Goal: Task Accomplishment & Management: Complete application form

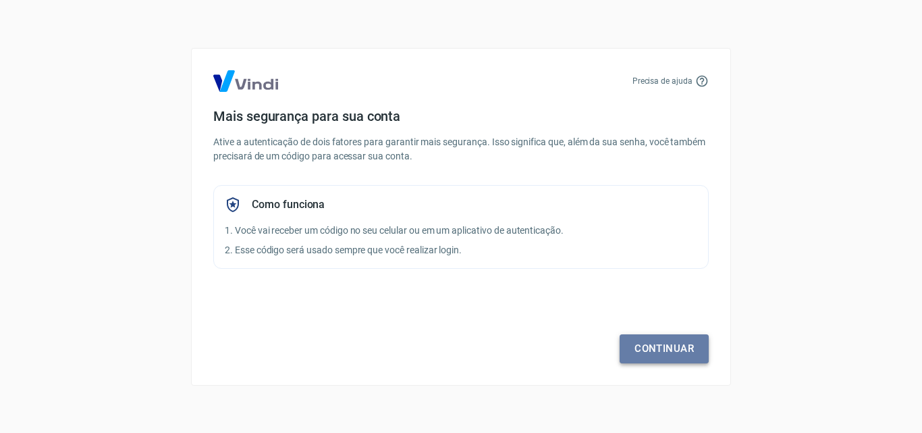
click at [690, 347] on link "Continuar" at bounding box center [664, 348] width 89 height 28
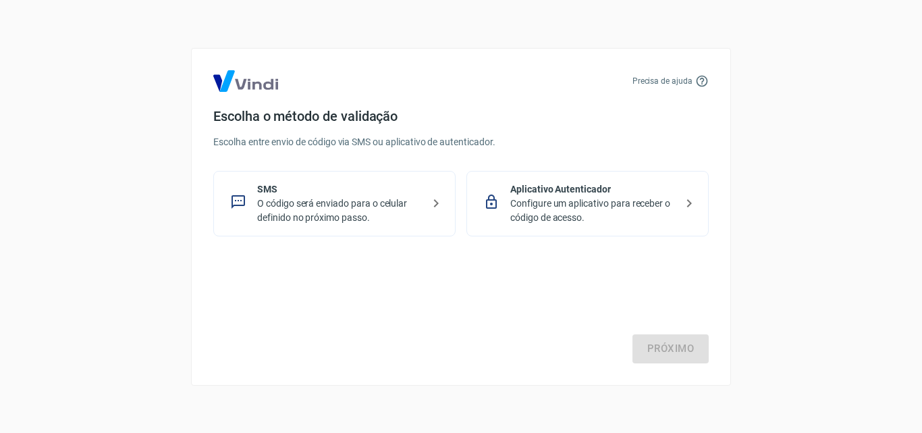
click at [426, 210] on div "SMS O código será enviado para o celular definido no próximo passo." at bounding box center [334, 203] width 242 height 65
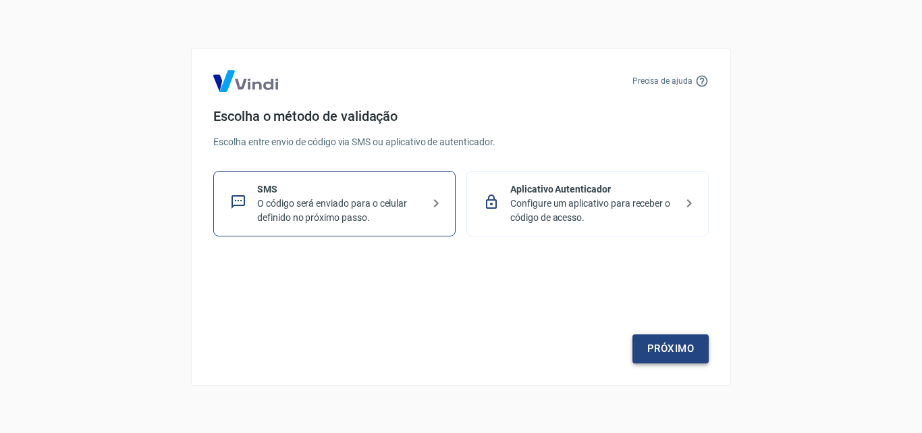
click at [679, 351] on link "Próximo" at bounding box center [671, 348] width 76 height 28
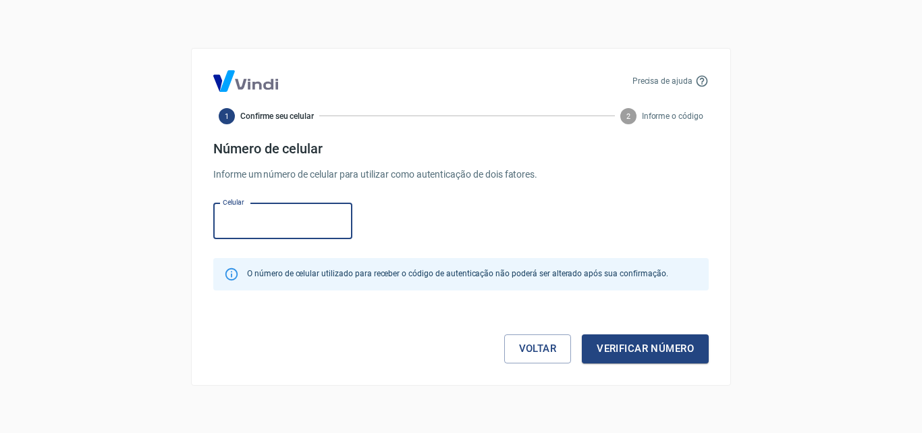
click at [282, 226] on input "Celular" at bounding box center [282, 221] width 139 height 36
type input "[PHONE_NUMBER]"
click at [614, 350] on button "Verificar número" at bounding box center [645, 348] width 127 height 28
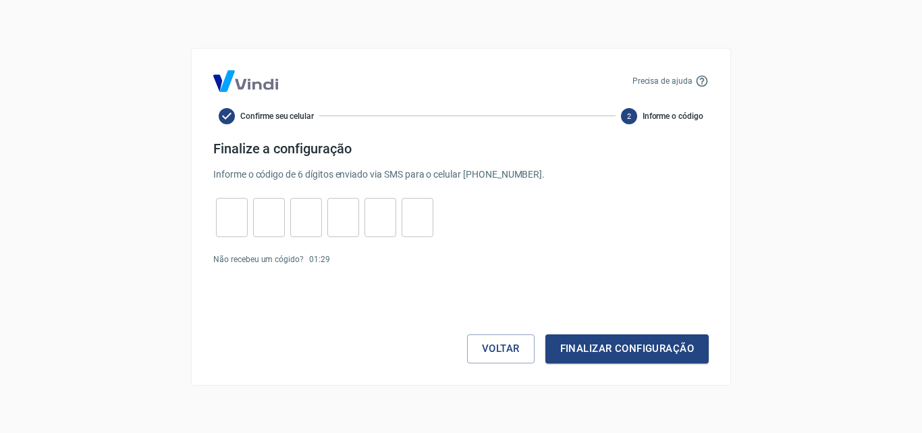
click at [244, 223] on input "tel" at bounding box center [232, 217] width 32 height 29
click at [279, 217] on input "tel" at bounding box center [269, 217] width 32 height 29
click at [247, 220] on input "tel" at bounding box center [232, 217] width 32 height 29
click at [550, 176] on p "Informe o código de 6 dígitos enviado via SMS para o celular [PHONE_NUMBER] ." at bounding box center [461, 174] width 496 height 14
click at [516, 173] on p "Informe o código de 6 dígitos enviado via SMS para o celular [PHONE_NUMBER] ." at bounding box center [461, 174] width 496 height 14
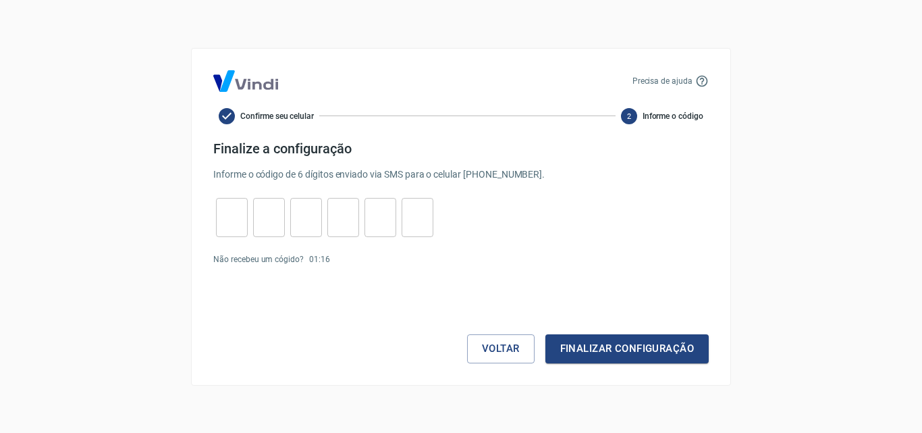
drag, startPoint x: 537, startPoint y: 172, endPoint x: 495, endPoint y: 176, distance: 42.1
click at [495, 176] on p "Informe o código de 6 dígitos enviado via SMS para o celular [PHONE_NUMBER] ." at bounding box center [461, 174] width 496 height 14
click at [523, 169] on p "Informe o código de 6 dígitos enviado via SMS para o celular [PHONE_NUMBER] ." at bounding box center [461, 174] width 496 height 14
click at [549, 164] on div "Finalize a configuração Informe o código de 6 dígitos enviado via SMS para o ce…" at bounding box center [461, 160] width 496 height 41
click at [220, 226] on input "tel" at bounding box center [232, 217] width 32 height 29
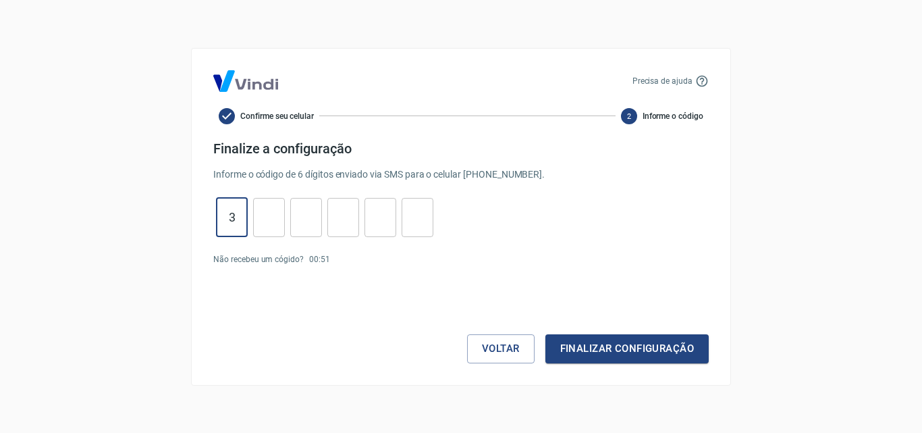
type input "3"
type input "9"
type input "6"
type input "3"
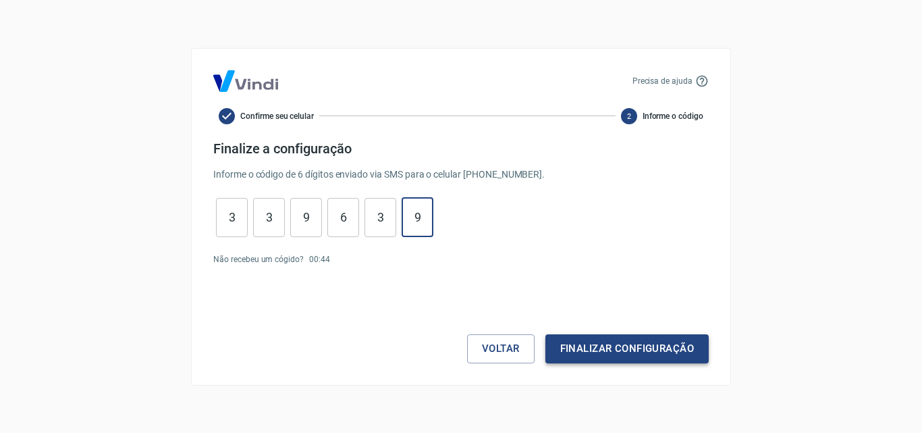
type input "9"
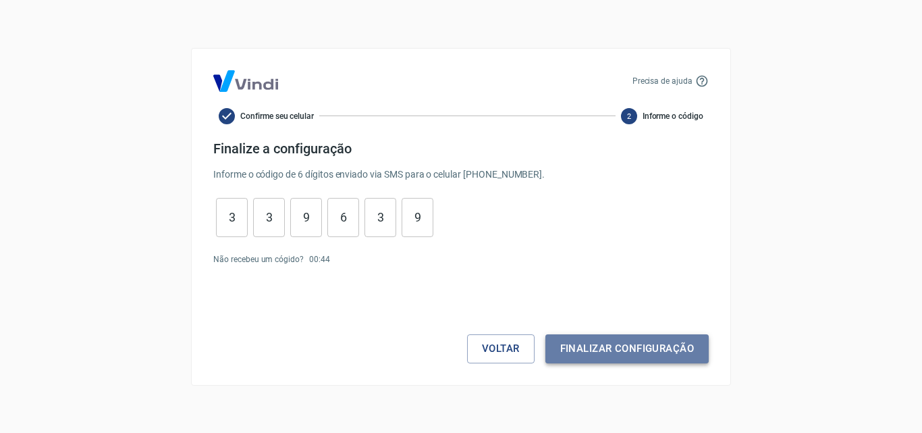
click at [682, 346] on button "Finalizar configuração" at bounding box center [627, 348] width 163 height 28
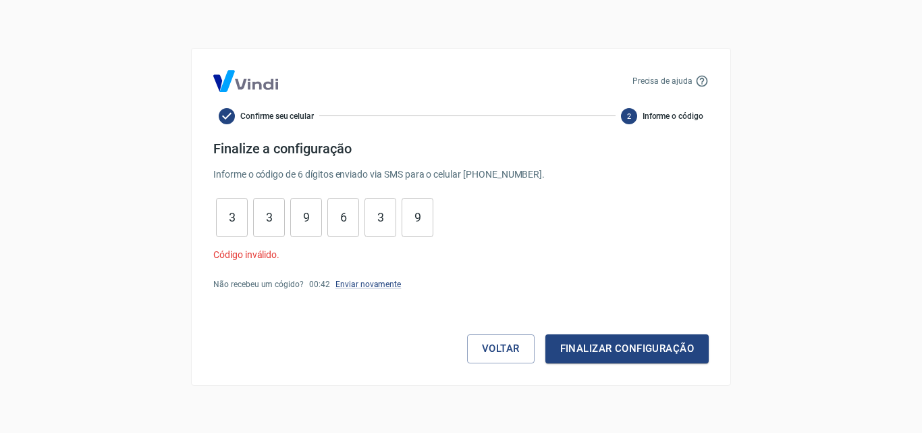
click at [317, 213] on input "9" at bounding box center [306, 217] width 32 height 29
type input "9"
type input "0"
click at [577, 338] on button "Finalizar configuração" at bounding box center [627, 348] width 163 height 28
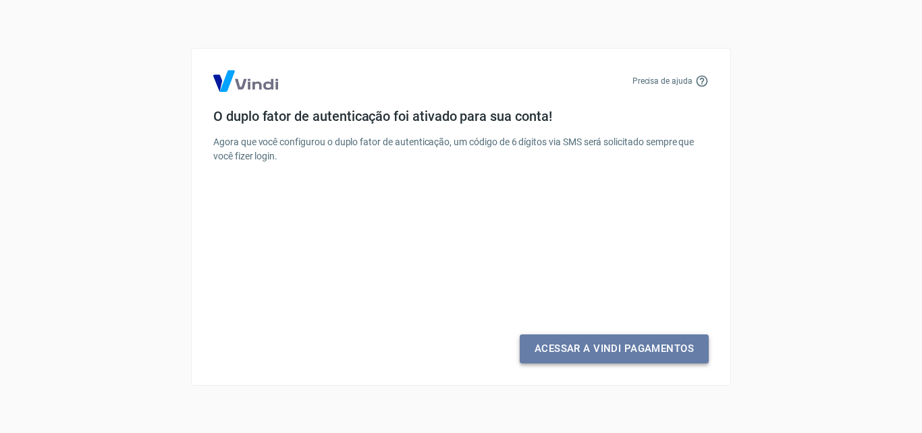
click at [587, 341] on link "Acessar a Vindi Pagamentos" at bounding box center [614, 348] width 189 height 28
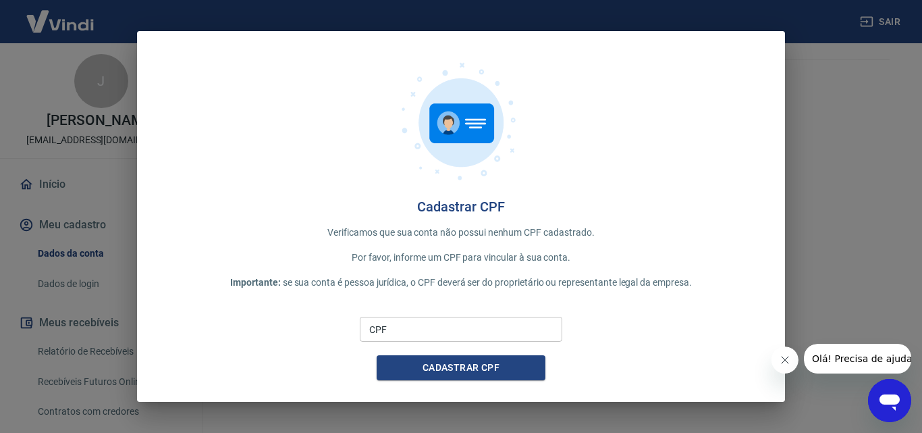
click at [453, 330] on input "CPF" at bounding box center [461, 329] width 203 height 25
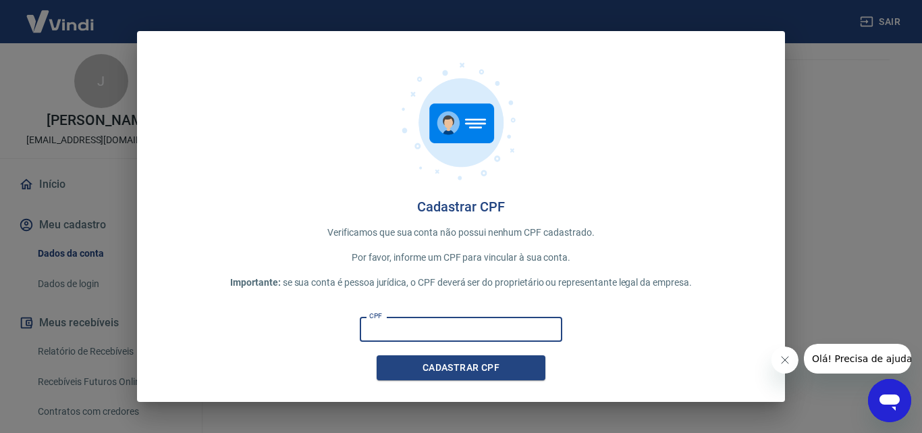
type input "015.700.852-50"
click at [465, 367] on button "Cadastrar CPF" at bounding box center [461, 367] width 169 height 25
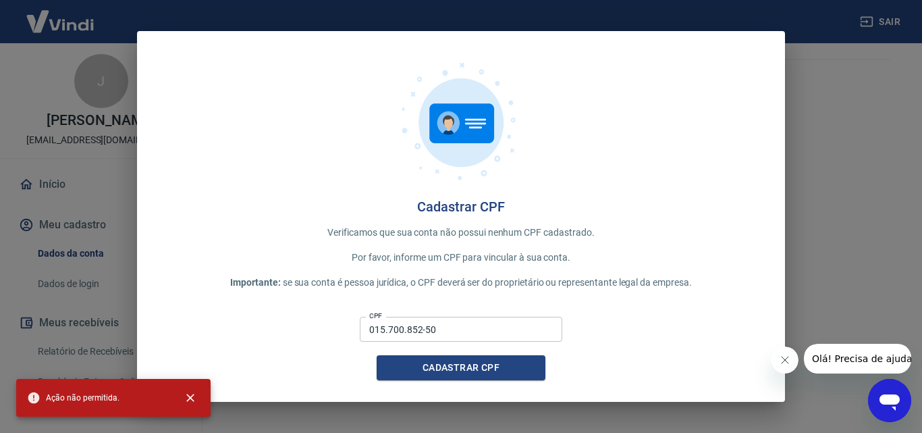
click at [778, 127] on div "Cadastrar CPF Verificamos que sua conta não possui nenhum CPF cadastrado. Por f…" at bounding box center [461, 216] width 648 height 371
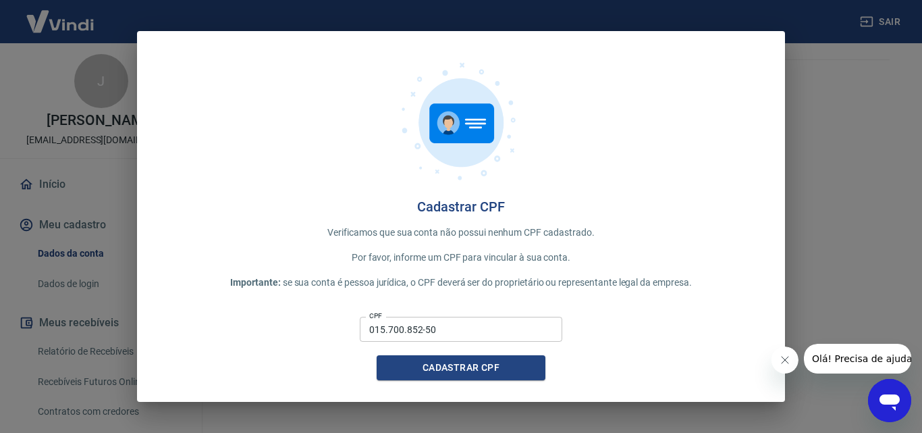
click at [783, 363] on icon "Fechar mensagem da empresa" at bounding box center [784, 359] width 11 height 11
click at [734, 213] on h4 "Cadastrar CPF" at bounding box center [461, 207] width 605 height 16
click at [557, 229] on p "Verificamos que sua conta não possui nenhum CPF cadastrado." at bounding box center [461, 233] width 605 height 14
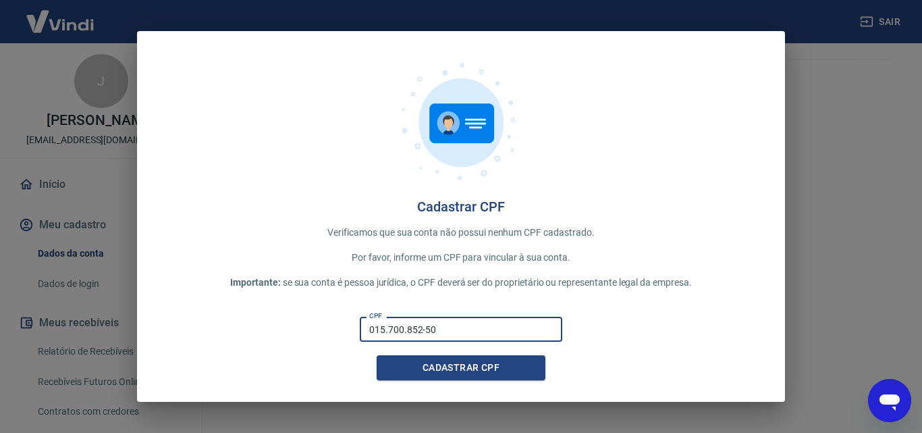
click at [446, 333] on input "015.700.852-50" at bounding box center [461, 329] width 203 height 25
drag, startPoint x: 446, startPoint y: 333, endPoint x: 354, endPoint y: 341, distance: 92.2
click at [354, 341] on div "CPF 015.700.852-50 CPF Cadastrar CPF" at bounding box center [461, 345] width 605 height 69
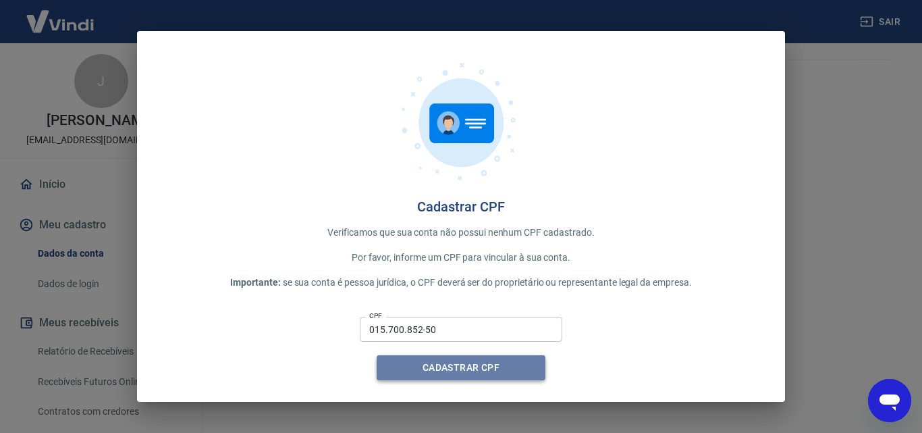
click at [451, 379] on button "Cadastrar CPF" at bounding box center [461, 367] width 169 height 25
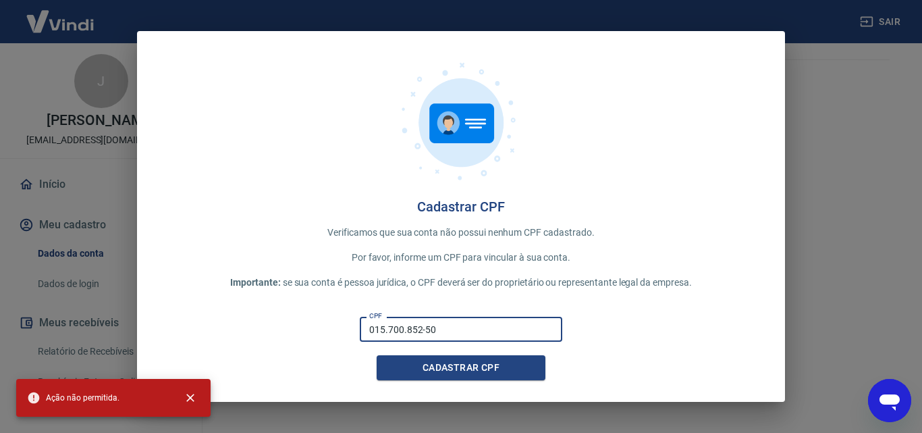
drag, startPoint x: 454, startPoint y: 338, endPoint x: 337, endPoint y: 336, distance: 117.5
click at [337, 336] on div "CPF 015.700.852-50 CPF Cadastrar CPF" at bounding box center [461, 345] width 605 height 69
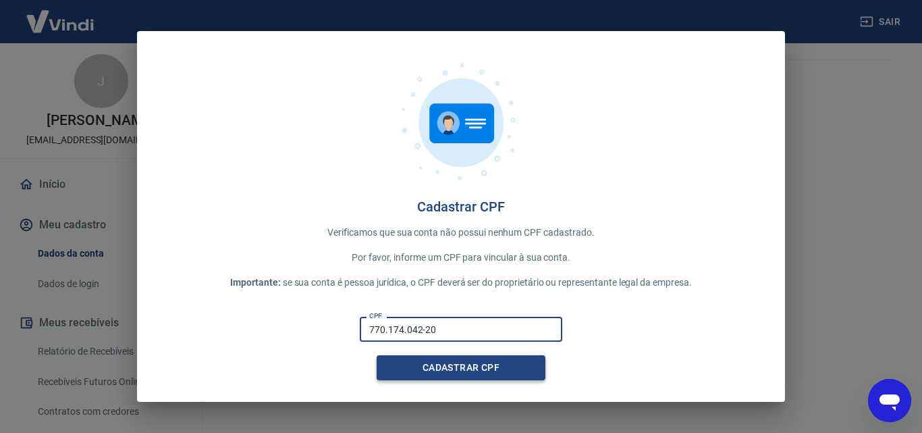
click at [440, 361] on button "Cadastrar CPF" at bounding box center [461, 367] width 169 height 25
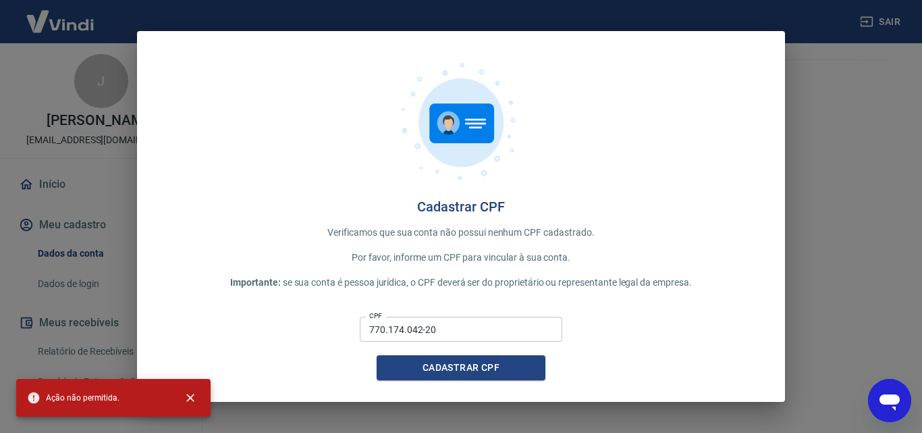
click at [396, 335] on input "770.174.042-20" at bounding box center [461, 329] width 203 height 25
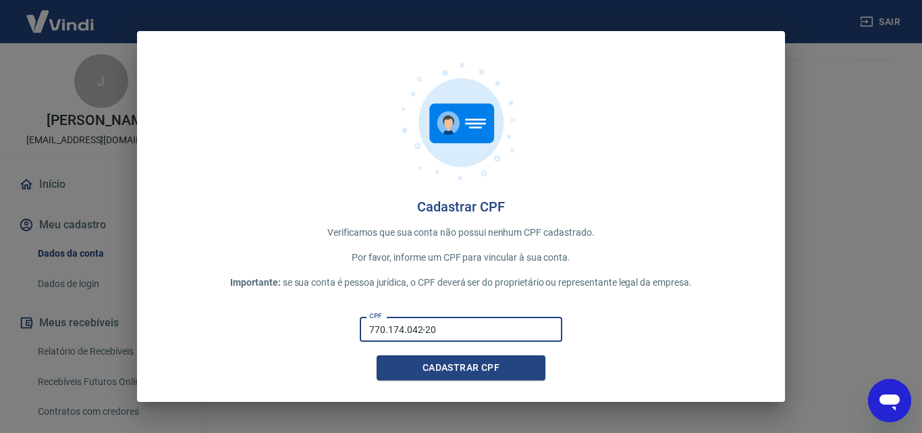
click at [403, 35] on div "Cadastrar CPF Verificamos que sua conta não possui nenhum CPF cadastrado. Por f…" at bounding box center [461, 216] width 648 height 371
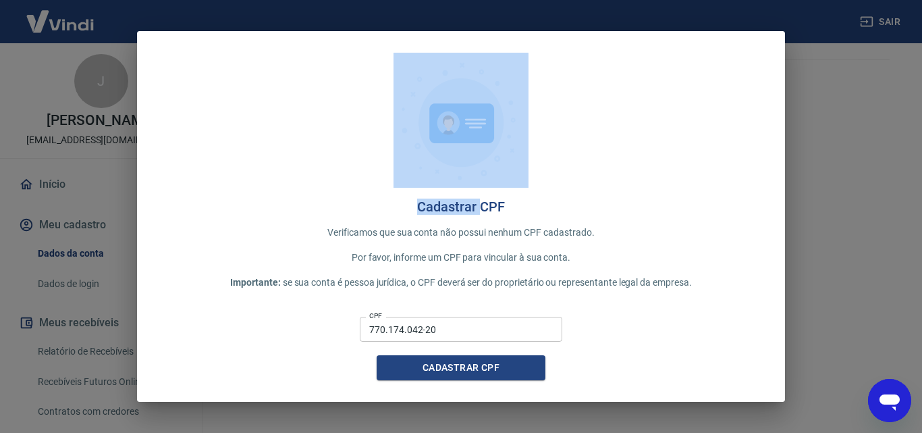
click at [403, 35] on div "Cadastrar CPF Verificamos que sua conta não possui nenhum CPF cadastrado. Por f…" at bounding box center [461, 216] width 648 height 371
click at [922, 61] on div "Cadastrar CPF Verificamos que sua conta não possui nenhum CPF cadastrado. Por f…" at bounding box center [461, 216] width 922 height 433
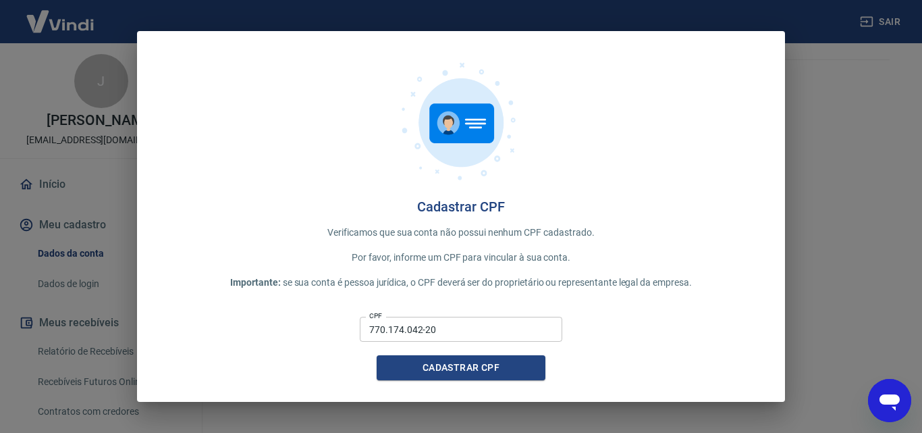
click at [901, 74] on div "Cadastrar CPF Verificamos que sua conta não possui nenhum CPF cadastrado. Por f…" at bounding box center [461, 216] width 922 height 433
click at [875, 26] on div "Cadastrar CPF Verificamos que sua conta não possui nenhum CPF cadastrado. Por f…" at bounding box center [461, 216] width 922 height 433
click at [84, 186] on div "Cadastrar CPF Verificamos que sua conta não possui nenhum CPF cadastrado. Por f…" at bounding box center [461, 216] width 922 height 433
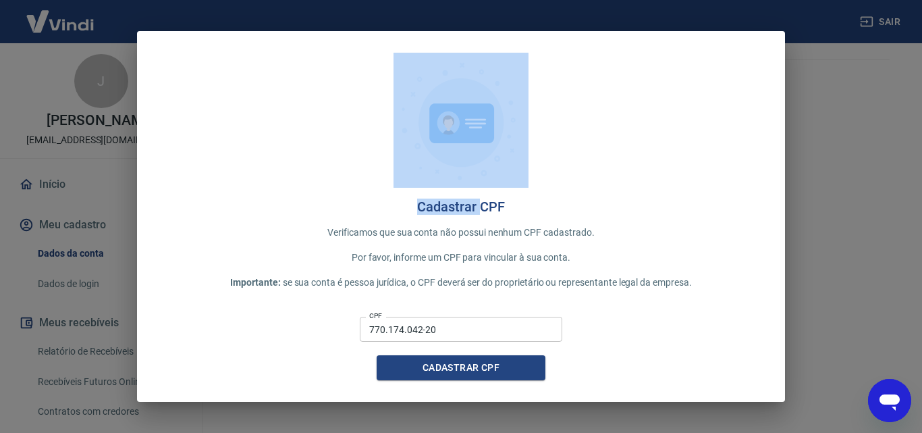
click at [84, 186] on div "Cadastrar CPF Verificamos que sua conta não possui nenhum CPF cadastrado. Por f…" at bounding box center [461, 216] width 922 height 433
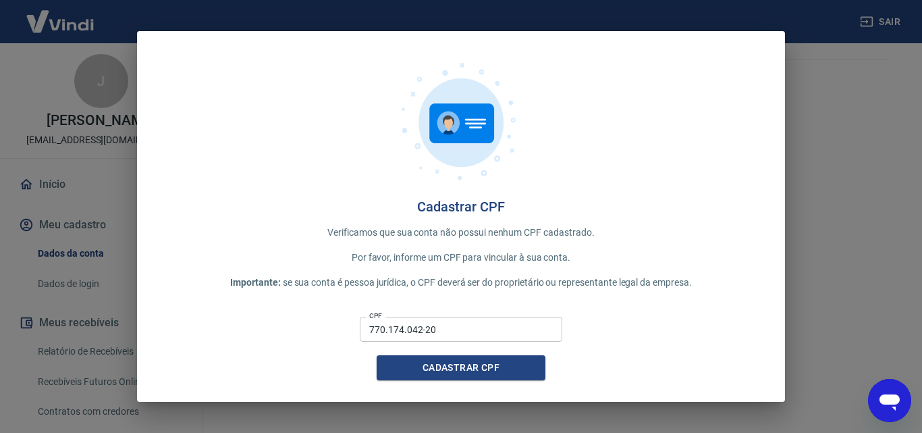
click at [84, 306] on div "Cadastrar CPF Verificamos que sua conta não possui nenhum CPF cadastrado. Por f…" at bounding box center [461, 216] width 922 height 433
drag, startPoint x: 551, startPoint y: 410, endPoint x: 619, endPoint y: 244, distance: 179.6
click at [552, 409] on div "Cadastrar CPF Verificamos que sua conta não possui nenhum CPF cadastrado. Por f…" at bounding box center [461, 216] width 922 height 433
click at [244, 56] on div at bounding box center [461, 126] width 605 height 146
click at [229, 57] on div at bounding box center [461, 126] width 605 height 146
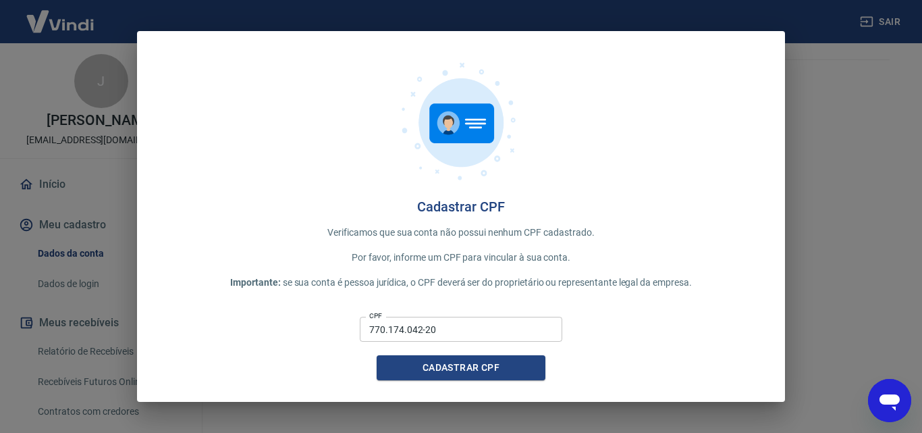
click at [149, 38] on div "Cadastrar CPF Verificamos que sua conta não possui nenhum CPF cadastrado. Por f…" at bounding box center [461, 216] width 648 height 371
click at [140, 20] on div "Cadastrar CPF Verificamos que sua conta não possui nenhum CPF cadastrado. Por f…" at bounding box center [461, 216] width 922 height 433
drag, startPoint x: 436, startPoint y: 322, endPoint x: 346, endPoint y: 328, distance: 89.3
click at [346, 328] on div "CPF 770.174.042-20 CPF Cadastrar CPF" at bounding box center [461, 345] width 605 height 69
click at [727, 380] on div "Cadastrar CPF Verificamos que sua conta não possui nenhum CPF cadastrado. Por f…" at bounding box center [461, 216] width 648 height 371
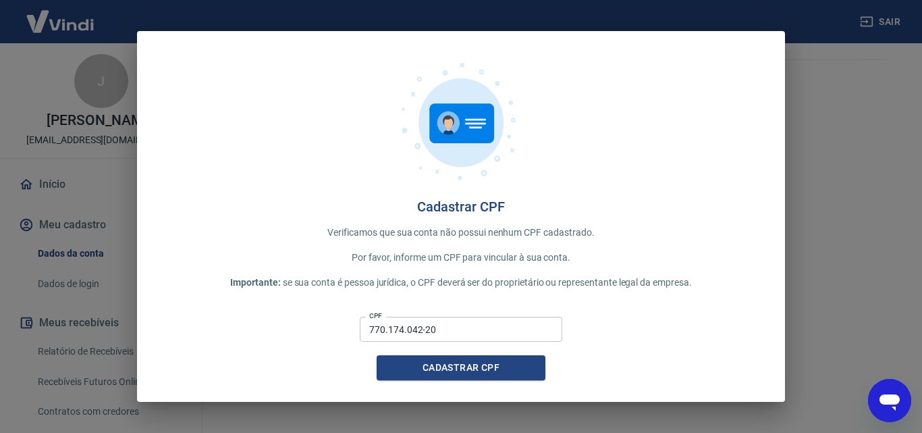
click at [371, 80] on div at bounding box center [461, 126] width 605 height 146
drag, startPoint x: 449, startPoint y: 338, endPoint x: 349, endPoint y: 344, distance: 100.1
click at [349, 344] on div "CPF 770.174.042-20 CPF Cadastrar CPF" at bounding box center [461, 345] width 605 height 69
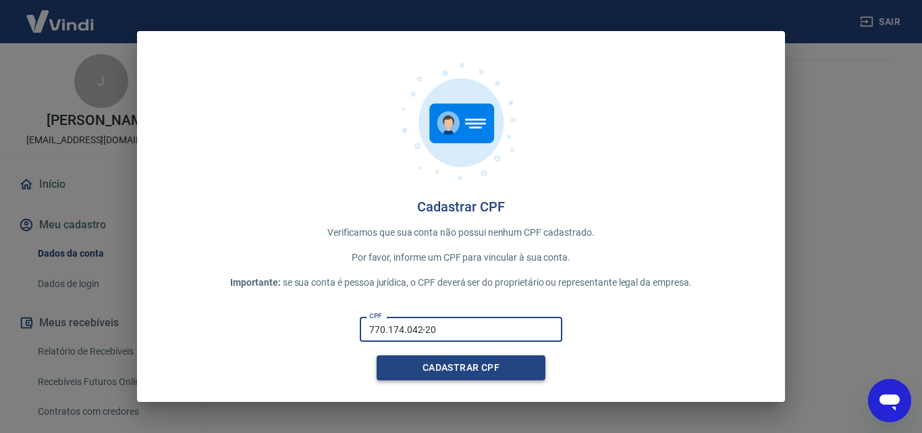
click at [429, 377] on button "Cadastrar CPF" at bounding box center [461, 367] width 169 height 25
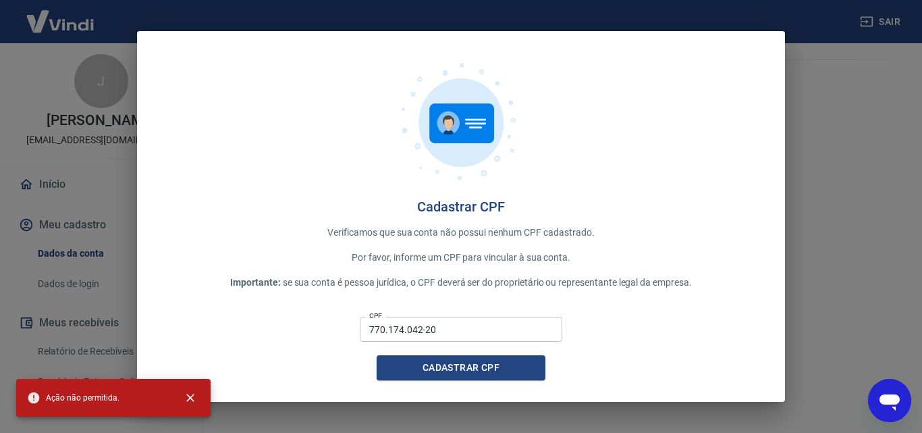
click at [43, 398] on span "Ação não permitida." at bounding box center [73, 398] width 93 height 14
click at [32, 398] on icon at bounding box center [33, 397] width 11 height 11
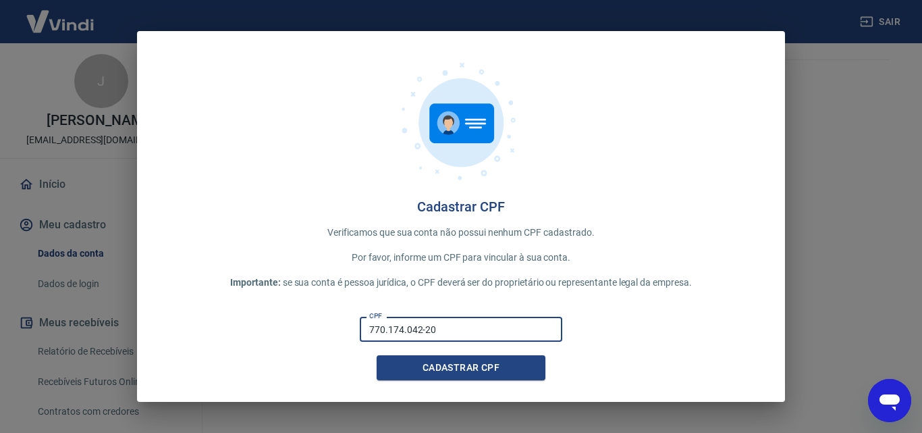
drag, startPoint x: 458, startPoint y: 334, endPoint x: 373, endPoint y: 337, distance: 85.1
click at [373, 337] on input "770.174.042-20" at bounding box center [461, 329] width 203 height 25
type input "7"
type input "015.700.852-50"
click at [492, 380] on div "Cadastrar CPF Verificamos que sua conta não possui nenhum CPF cadastrado. Por f…" at bounding box center [461, 216] width 648 height 371
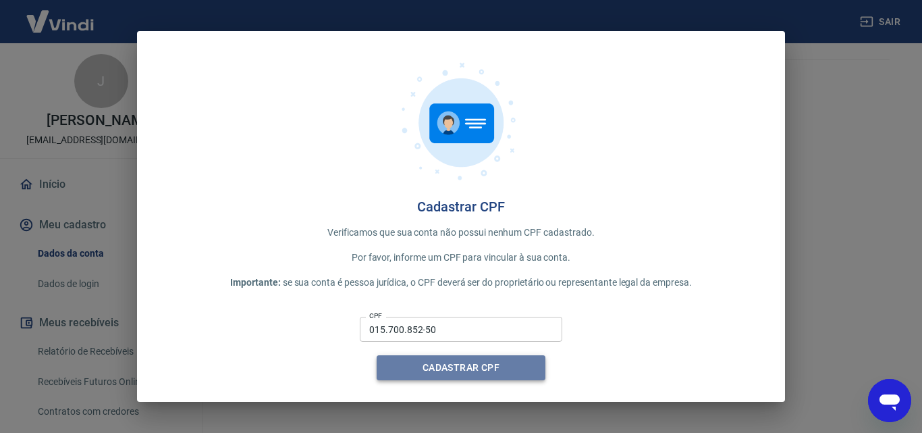
click at [502, 375] on button "Cadastrar CPF" at bounding box center [461, 367] width 169 height 25
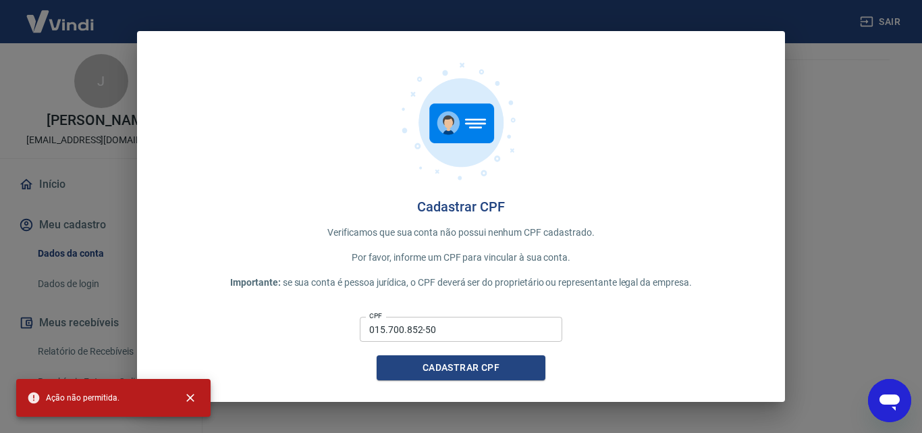
drag, startPoint x: 732, startPoint y: 112, endPoint x: 674, endPoint y: 70, distance: 71.6
click at [731, 103] on div at bounding box center [461, 126] width 605 height 146
